Goal: Task Accomplishment & Management: Use online tool/utility

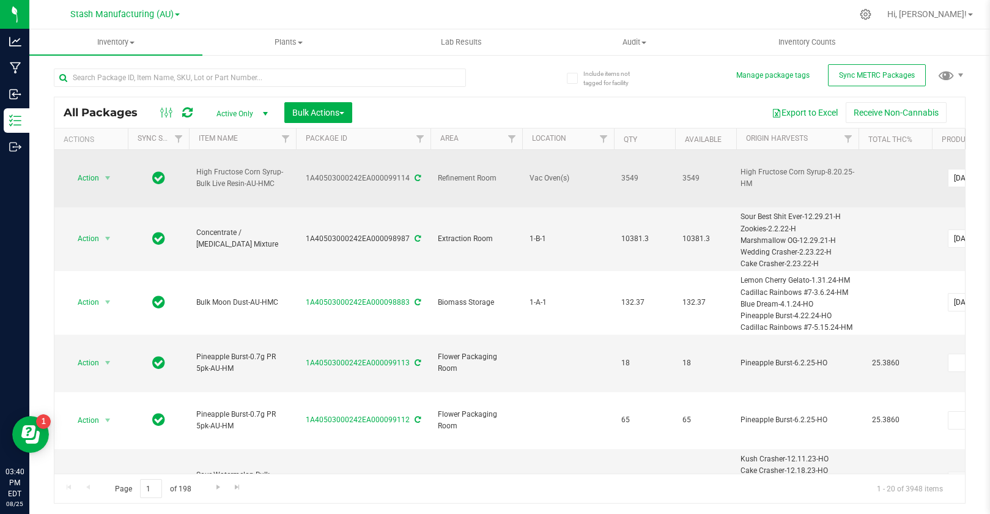
click at [443, 173] on span "Refinement Room" at bounding box center [476, 179] width 77 height 12
click at [86, 169] on span "Action" at bounding box center [83, 177] width 33 height 17
click at [309, 159] on td "1A40503000242EA000099114" at bounding box center [363, 179] width 135 height 58
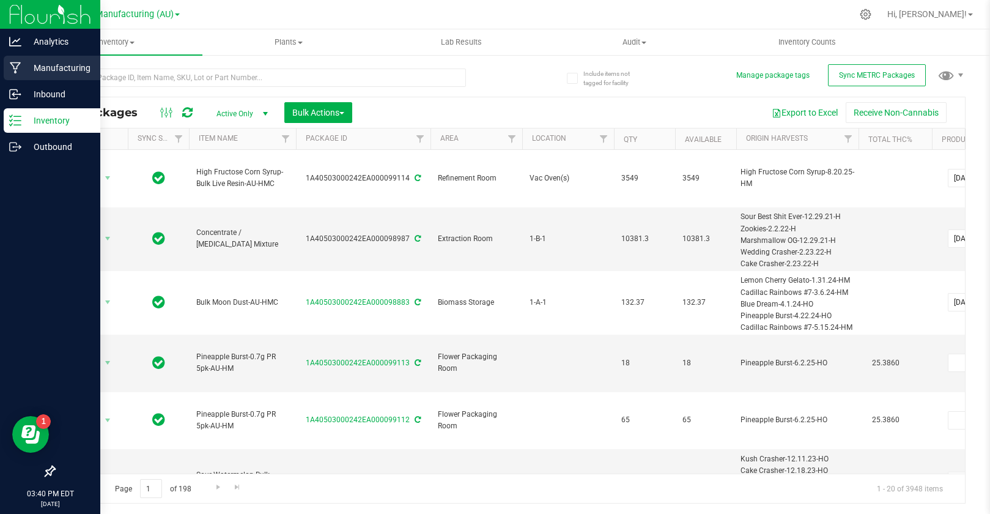
click at [51, 68] on p "Manufacturing" at bounding box center [57, 68] width 73 height 15
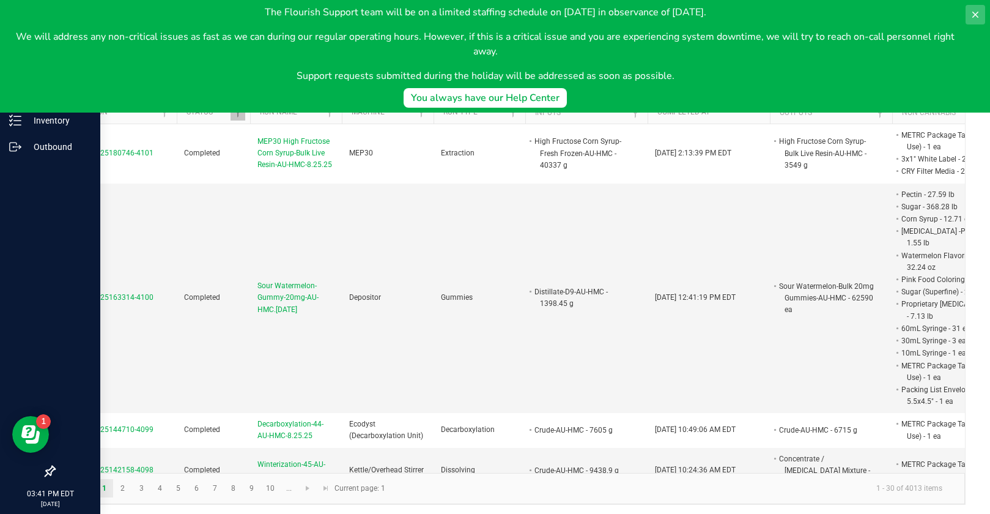
click at [974, 15] on icon at bounding box center [976, 15] width 6 height 6
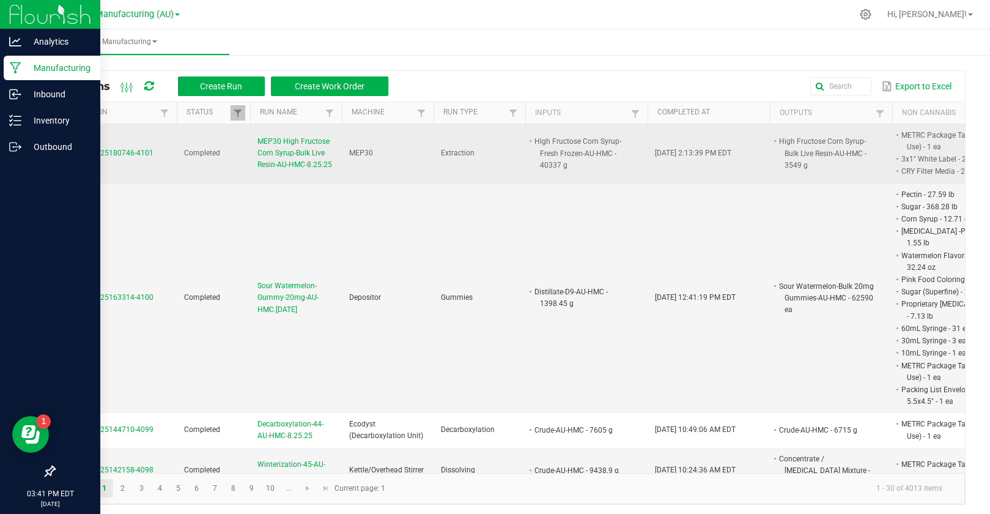
click at [94, 152] on span "MP-20250825180746-4101" at bounding box center [108, 153] width 92 height 9
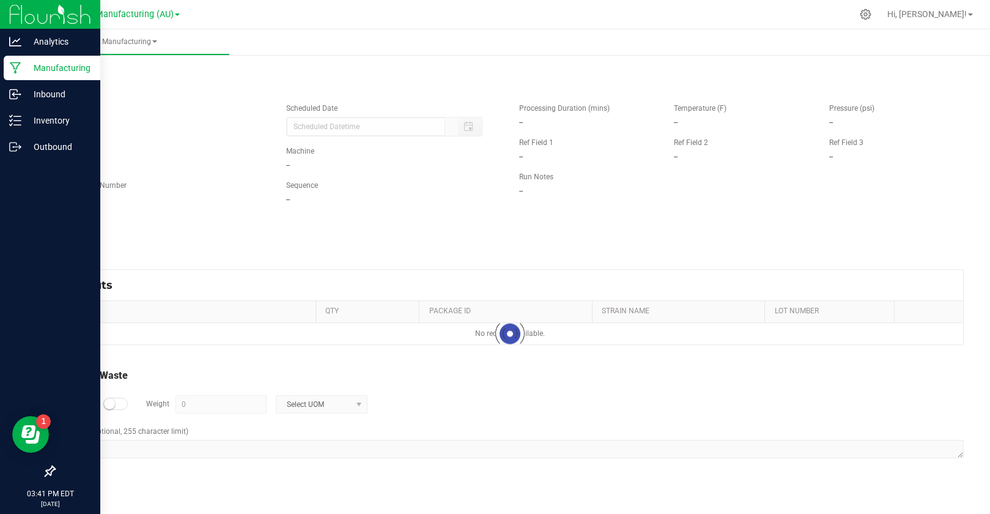
type input "[DATE] 2:07 PM"
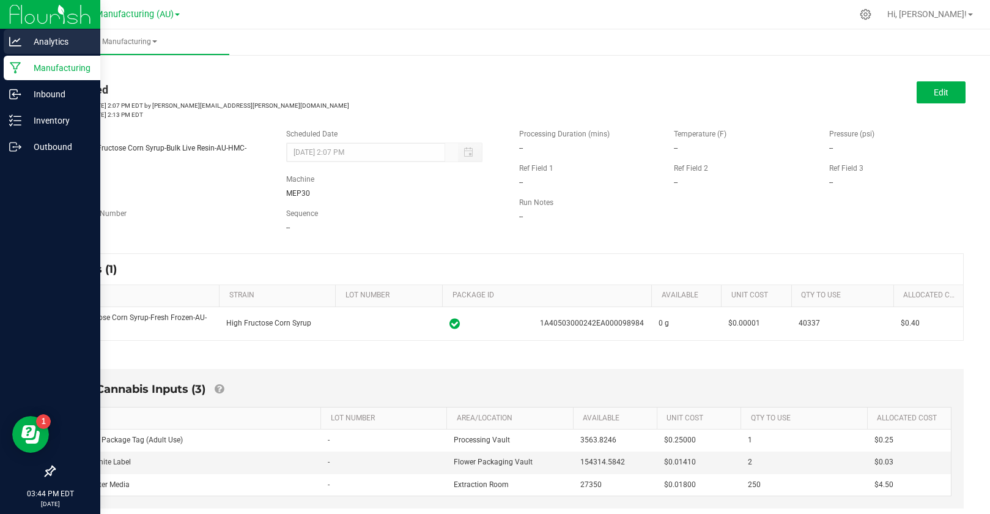
click at [57, 41] on p "Analytics" at bounding box center [57, 41] width 73 height 15
